Goal: Transaction & Acquisition: Obtain resource

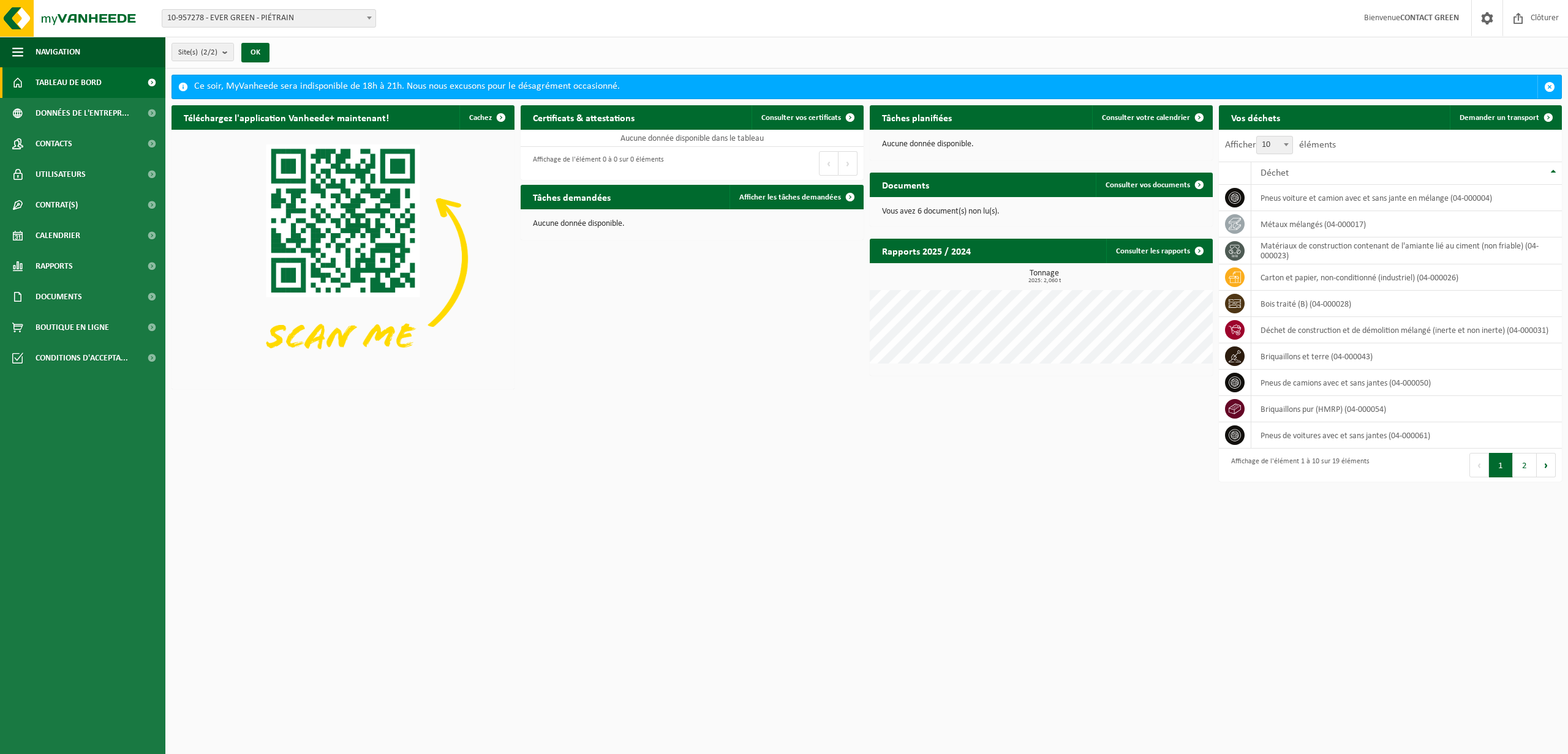
click at [985, 213] on p "Vous avez 6 document(s) non lu(s)." at bounding box center [1041, 212] width 319 height 8
click at [1169, 186] on span "Consulter vos documents" at bounding box center [1148, 185] width 84 height 8
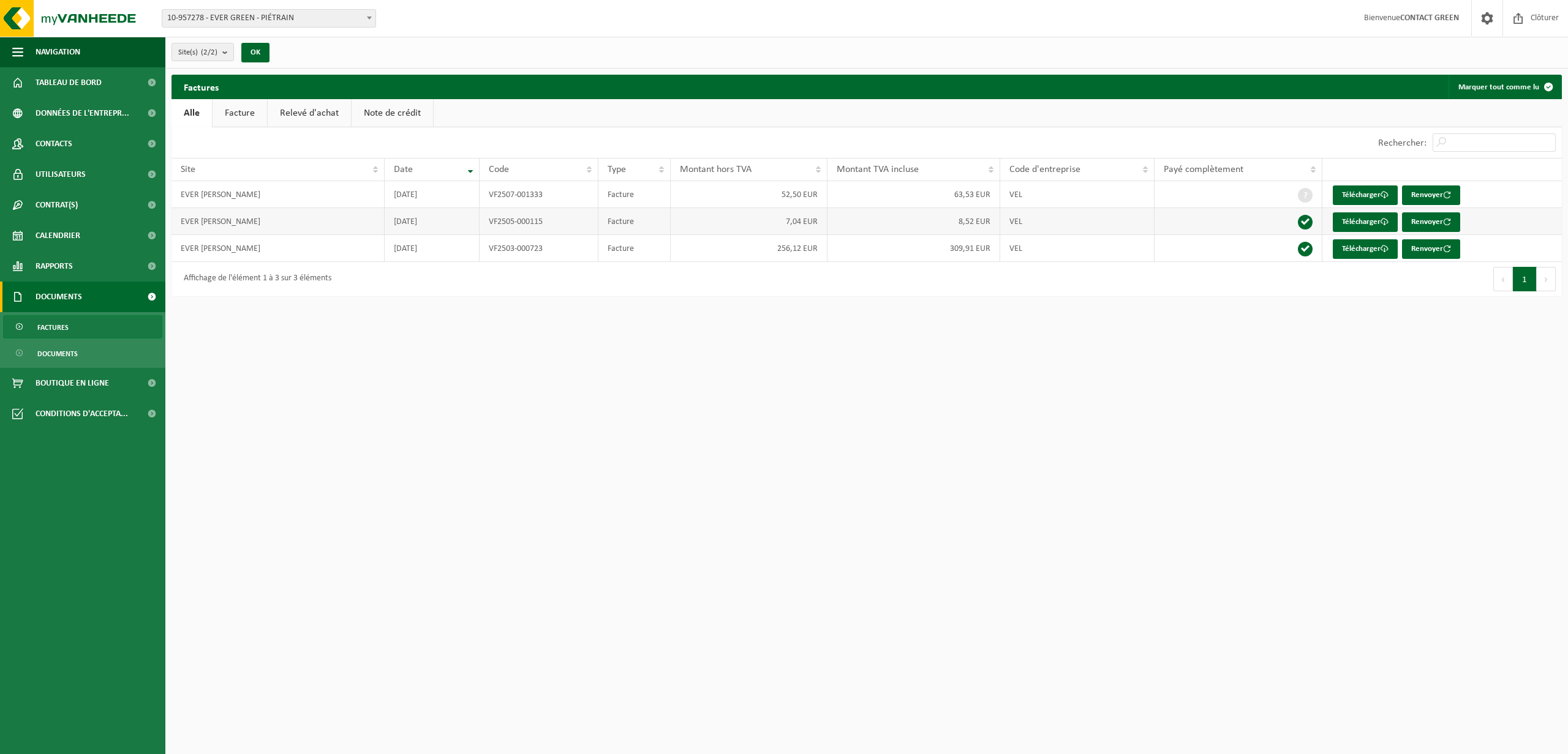
click at [421, 226] on td "2025-05-08" at bounding box center [432, 221] width 95 height 27
click at [289, 225] on td "EVER GREEN - LENOIR FRANÇOIS" at bounding box center [278, 221] width 213 height 27
click at [1358, 223] on link "Télécharger" at bounding box center [1365, 222] width 65 height 20
click at [1361, 193] on link "Télécharger" at bounding box center [1365, 196] width 65 height 20
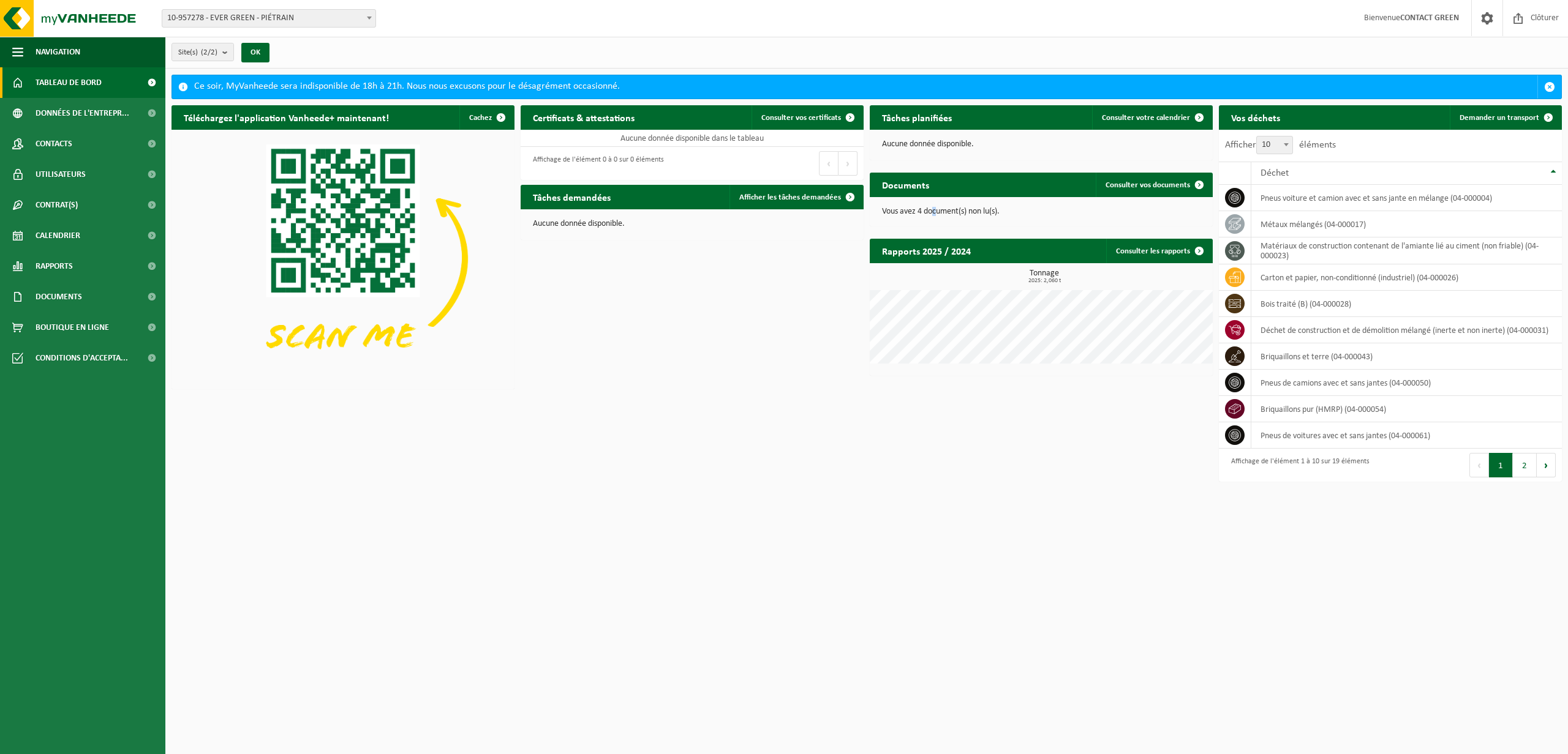
drag, startPoint x: 935, startPoint y: 213, endPoint x: 954, endPoint y: 210, distance: 19.2
click at [938, 212] on p "Vous avez 4 document(s) non lu(s)." at bounding box center [1041, 212] width 319 height 8
click at [1147, 187] on span "Consulter vos documents" at bounding box center [1148, 185] width 84 height 8
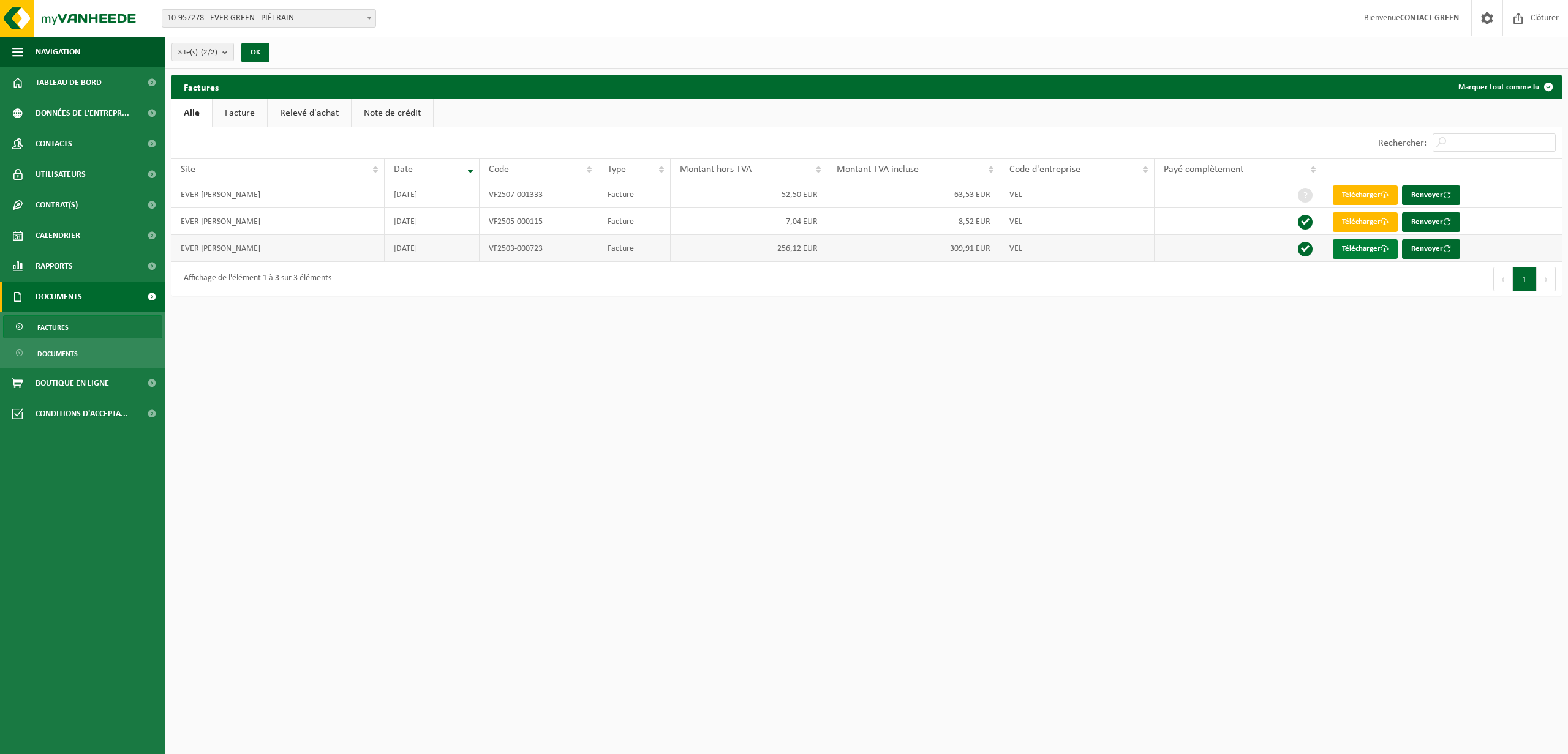
click at [1365, 252] on link "Télécharger" at bounding box center [1365, 249] width 65 height 20
click at [104, 297] on link "Documents" at bounding box center [83, 297] width 166 height 31
click at [72, 138] on span "Contacts" at bounding box center [54, 144] width 37 height 31
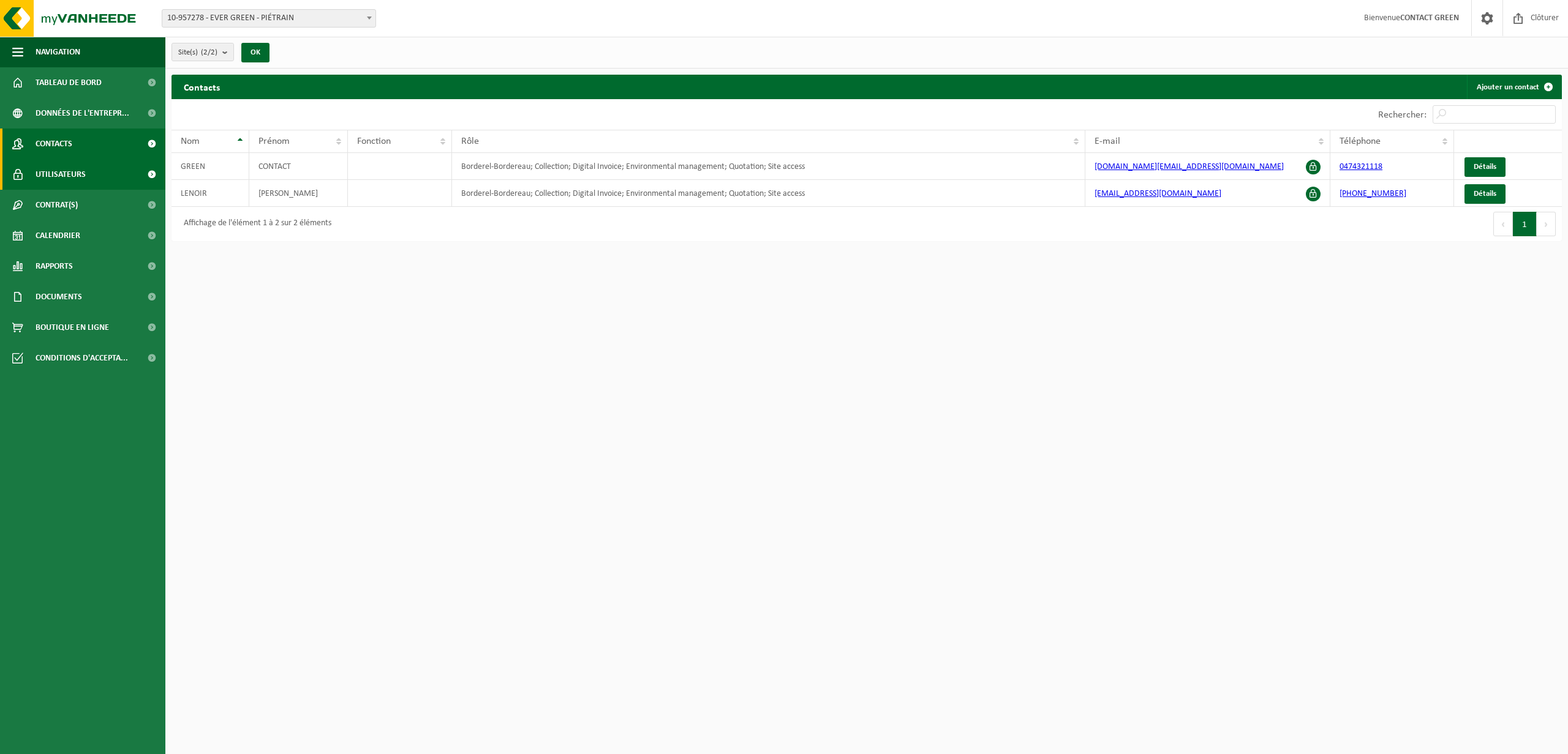
click at [78, 171] on span "Utilisateurs" at bounding box center [60, 175] width 50 height 31
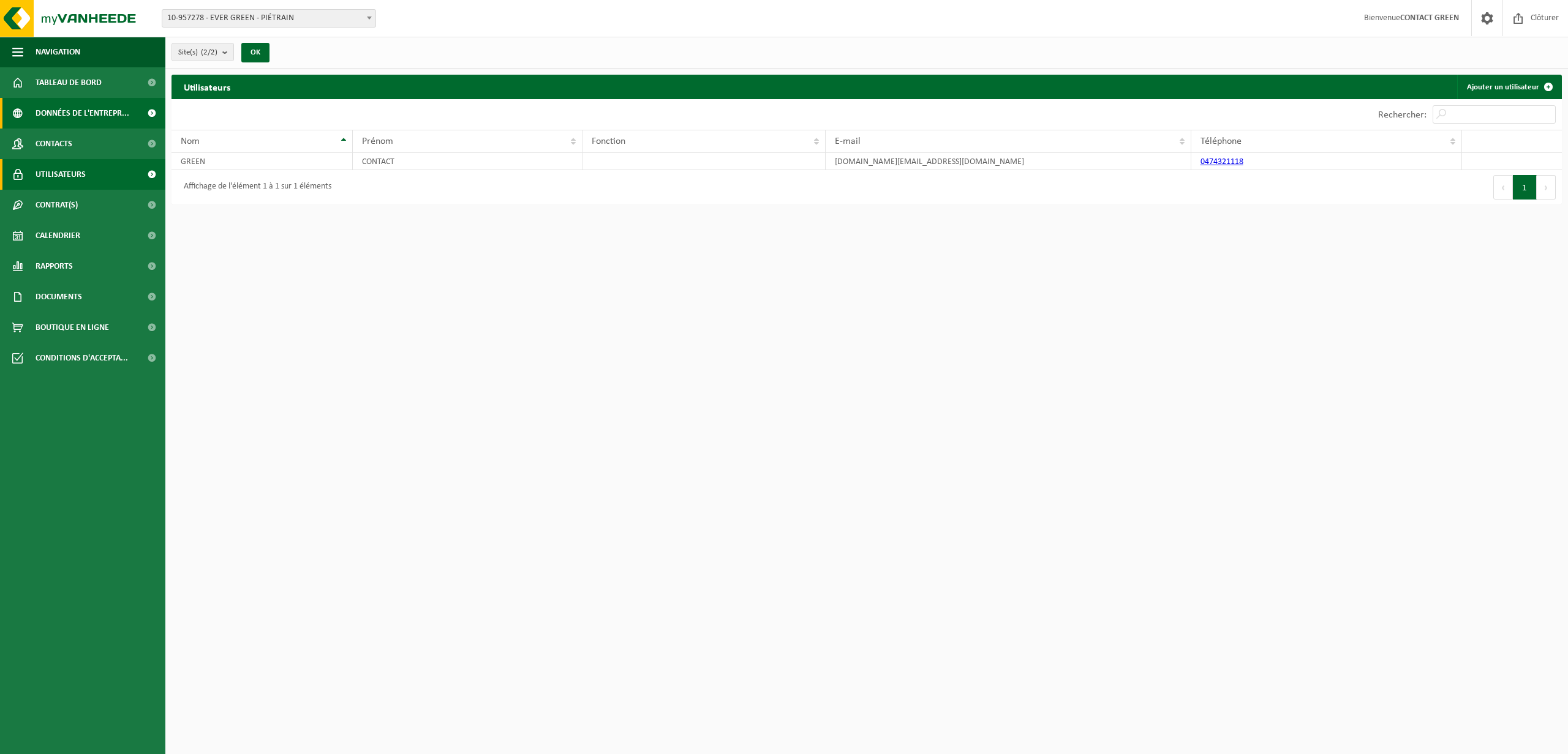
click at [94, 110] on span "Données de l'entrepr..." at bounding box center [82, 114] width 94 height 31
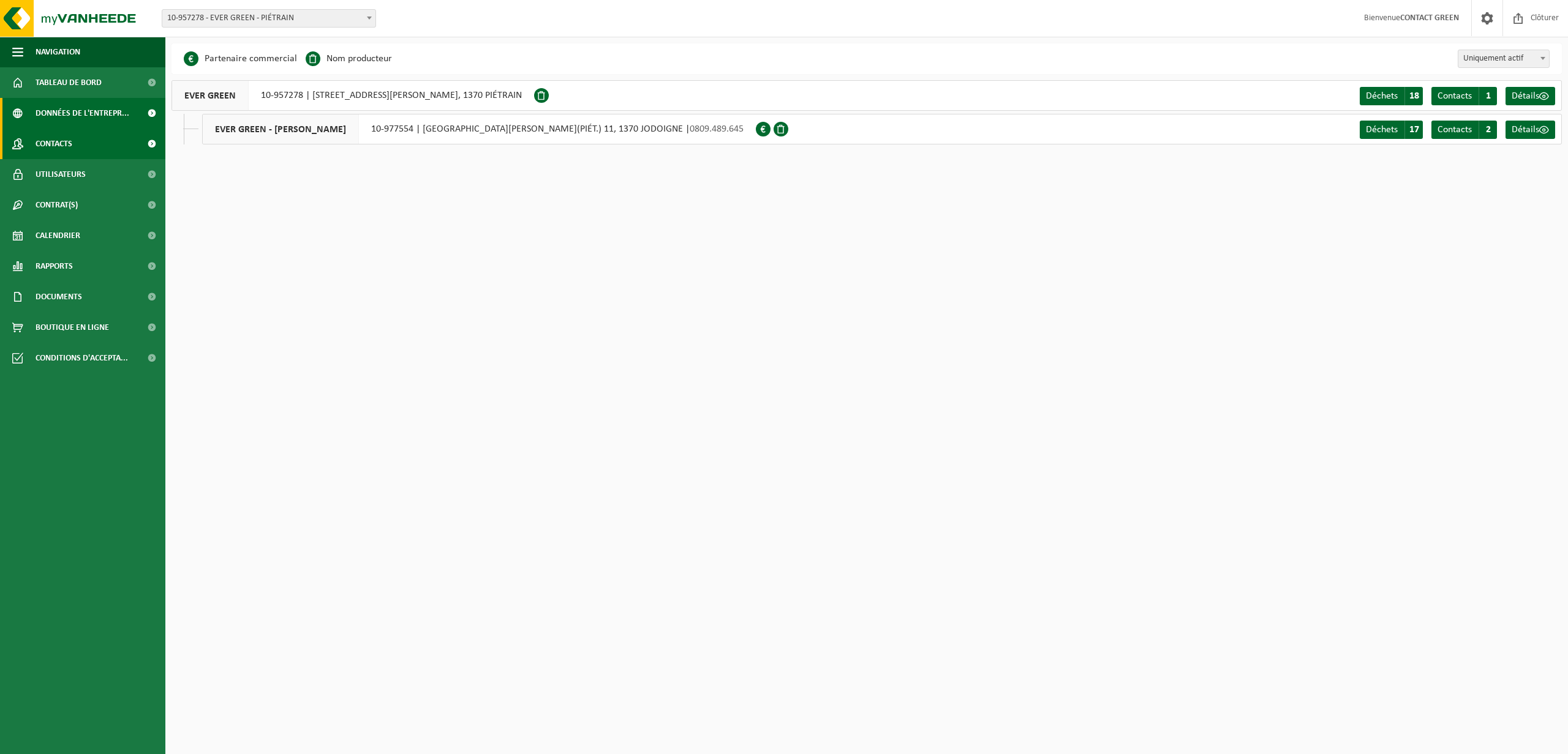
click at [56, 144] on span "Contacts" at bounding box center [54, 144] width 37 height 31
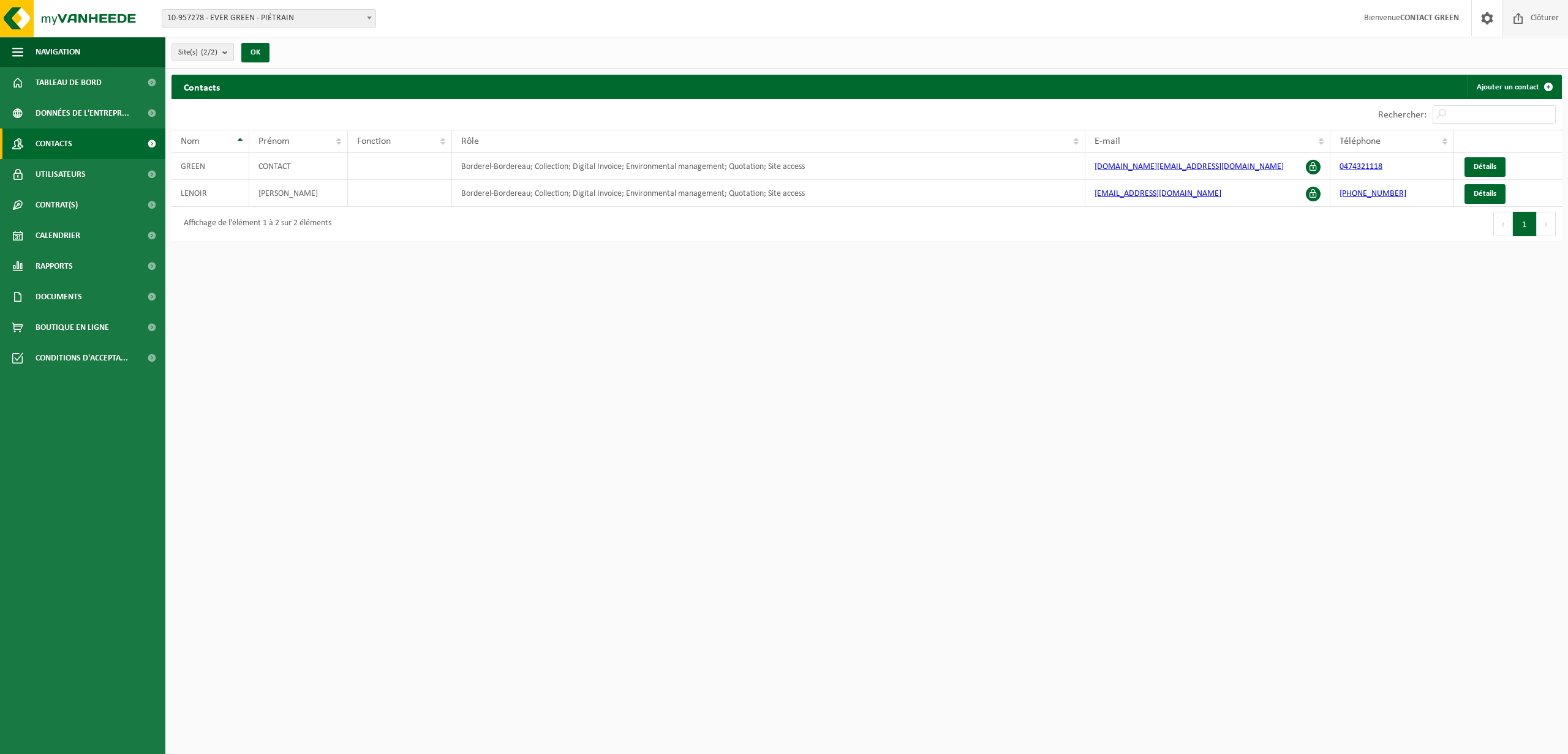
click at [1552, 20] on span "Clôturer" at bounding box center [1545, 18] width 35 height 36
